Goal: Task Accomplishment & Management: Use online tool/utility

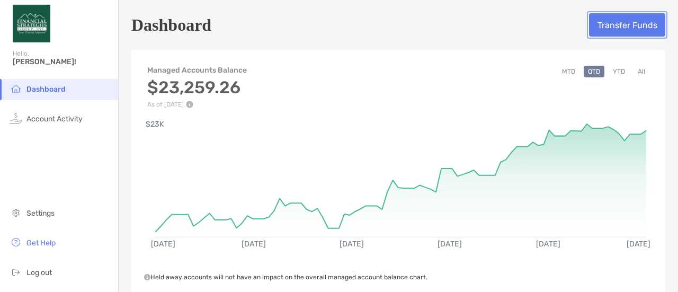
click at [622, 31] on button "Transfer Funds" at bounding box center [627, 24] width 76 height 23
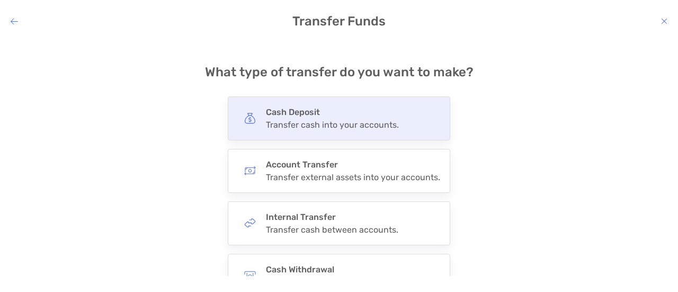
click at [386, 120] on div "Transfer cash into your accounts." at bounding box center [332, 125] width 133 height 10
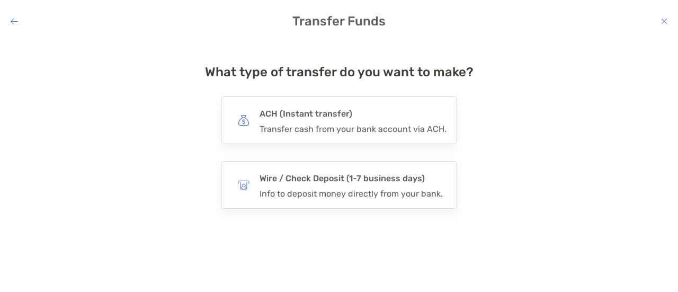
click at [386, 119] on h4 "ACH (Instant transfer)" at bounding box center [353, 114] width 187 height 15
click at [0, 0] on input "***" at bounding box center [0, 0] width 0 height 0
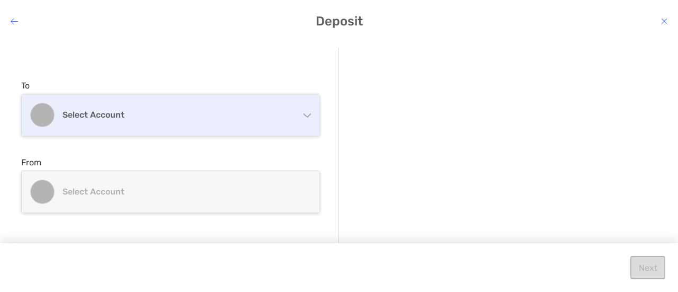
click at [274, 113] on h4 "Select account" at bounding box center [177, 115] width 229 height 10
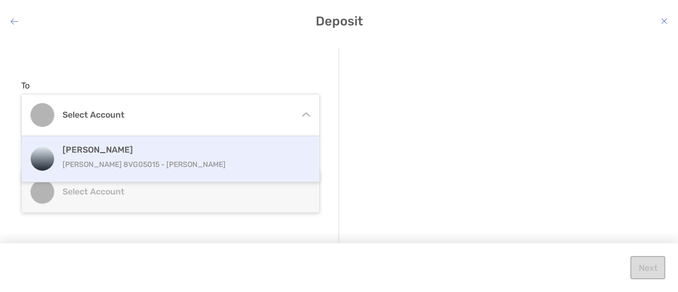
click at [229, 162] on p "[PERSON_NAME] 8VG05015 - [PERSON_NAME]" at bounding box center [182, 164] width 239 height 13
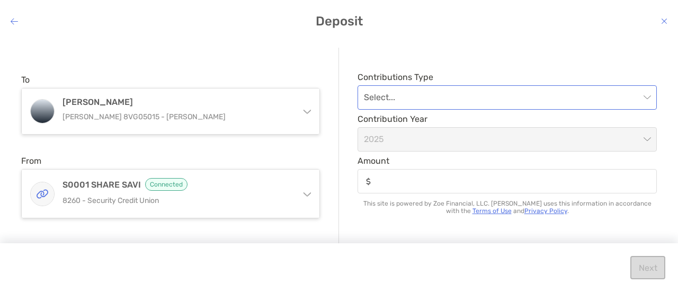
click at [481, 101] on input "modal" at bounding box center [502, 97] width 276 height 23
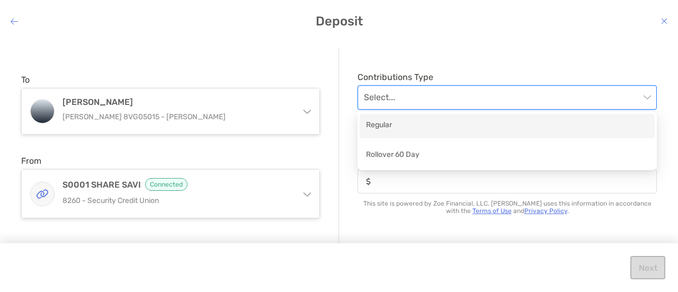
click at [446, 130] on div "Regular" at bounding box center [507, 125] width 282 height 13
